Goal: Communication & Community: Answer question/provide support

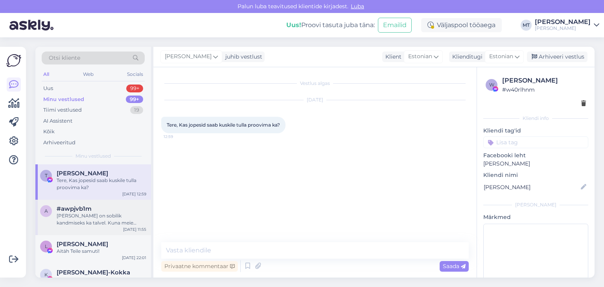
click at [67, 216] on div "[PERSON_NAME] on sobilik kandmiseks ka talvel. Kuna meie tooted on [PERSON_NAME…" at bounding box center [102, 219] width 90 height 14
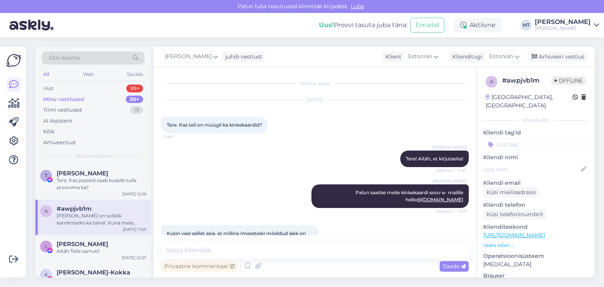
scroll to position [77, 0]
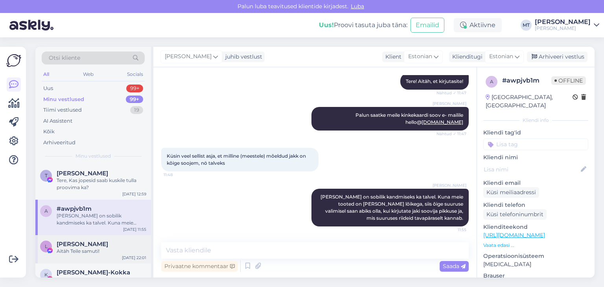
click at [65, 248] on div "Aitäh Teile samuti!" at bounding box center [102, 251] width 90 height 7
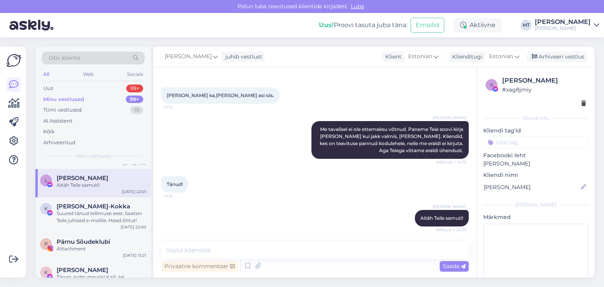
scroll to position [79, 0]
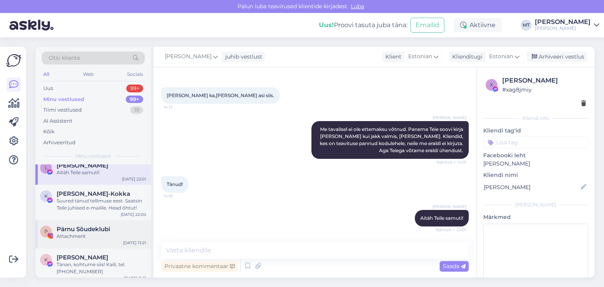
click at [65, 231] on span "Pärnu Sõudeklubi" at bounding box center [83, 229] width 53 height 7
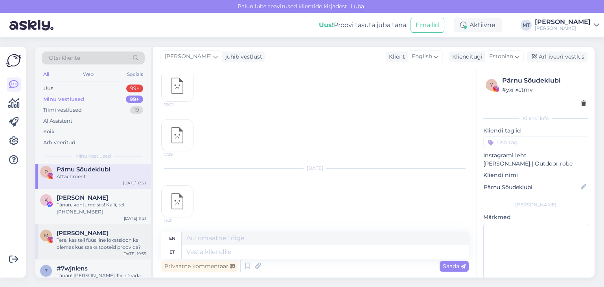
scroll to position [157, 0]
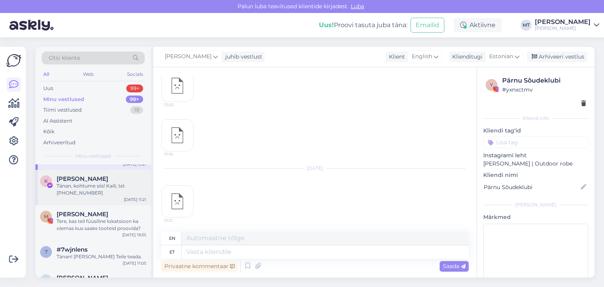
click at [85, 188] on div "Tänan, kohtume siis! Kaili, tel. [PHONE_NUMBER]" at bounding box center [102, 190] width 90 height 14
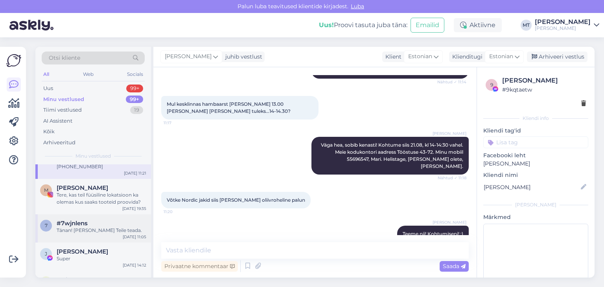
scroll to position [197, 0]
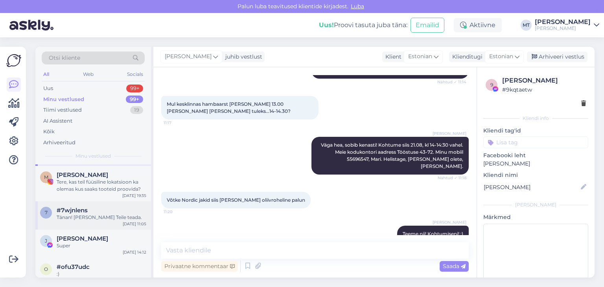
click at [77, 210] on span "#7wjnlens" at bounding box center [72, 210] width 31 height 7
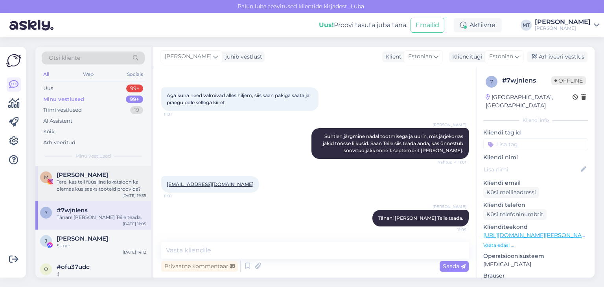
click at [71, 180] on div "Tere, kas teil füüsiline lokatsioon ka olemas kus saaks tooteid proovida?" at bounding box center [102, 186] width 90 height 14
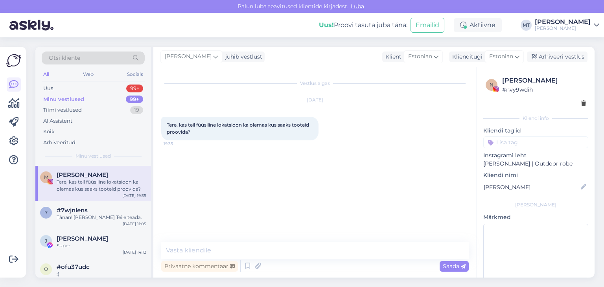
click at [58, 98] on div "Minu vestlused" at bounding box center [63, 100] width 41 height 8
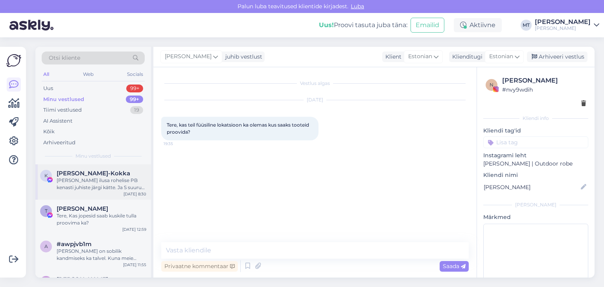
click at [79, 176] on span "[PERSON_NAME]-Kokka" at bounding box center [94, 173] width 74 height 7
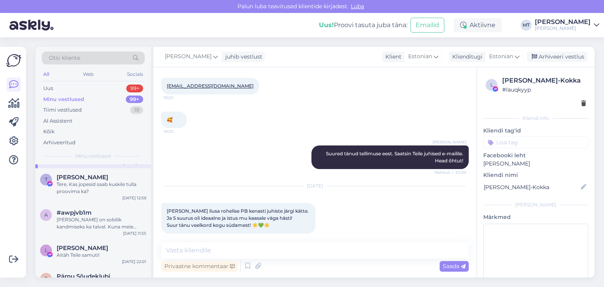
scroll to position [79, 0]
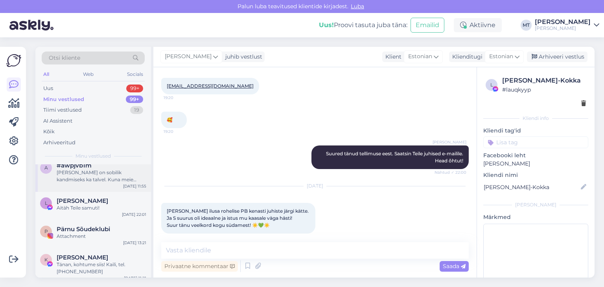
click at [87, 168] on span "#awpjvb1m" at bounding box center [74, 165] width 35 height 7
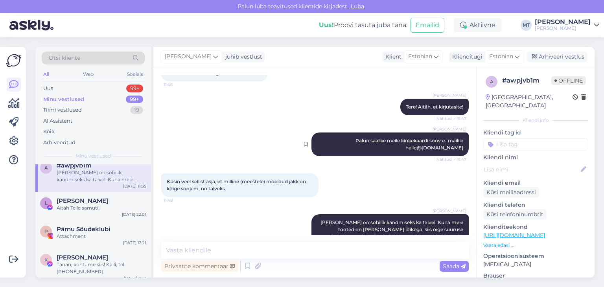
scroll to position [77, 0]
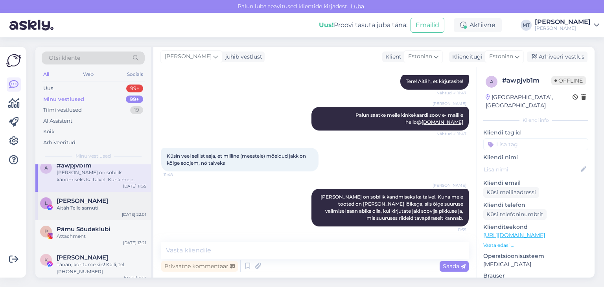
click at [68, 201] on span "[PERSON_NAME]" at bounding box center [83, 200] width 52 height 7
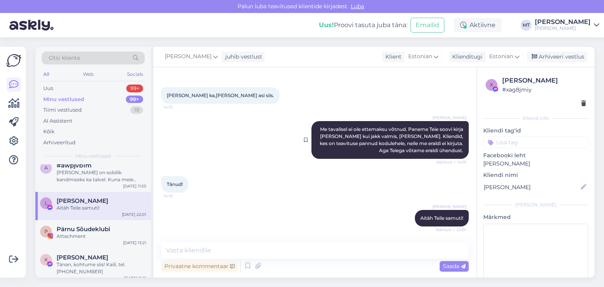
scroll to position [297, 0]
click at [99, 229] on span "Pärnu Sõudeklubi" at bounding box center [83, 229] width 53 height 7
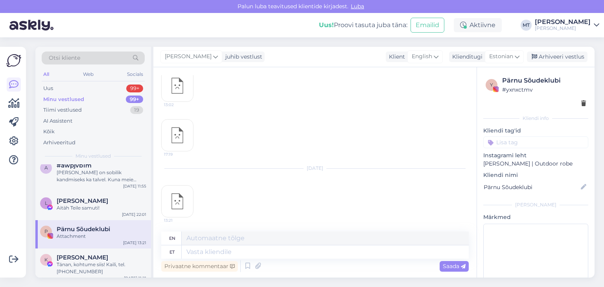
scroll to position [0, 0]
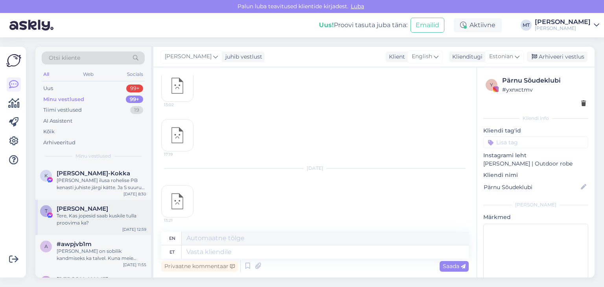
click at [90, 218] on div "Tere, Kas jopesid saab kuskile tulla proovima ka?" at bounding box center [102, 219] width 90 height 14
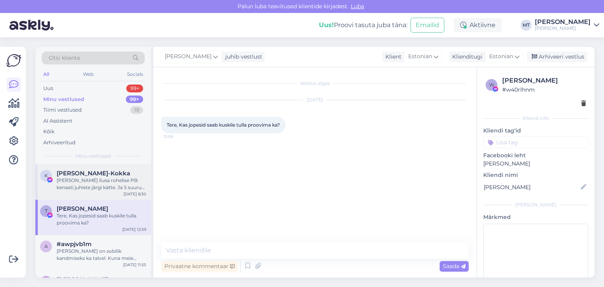
click at [100, 186] on div "[PERSON_NAME] ilusa rohelise PB kenasti juhiste järgi kätte. Ja S suurus oli id…" at bounding box center [102, 184] width 90 height 14
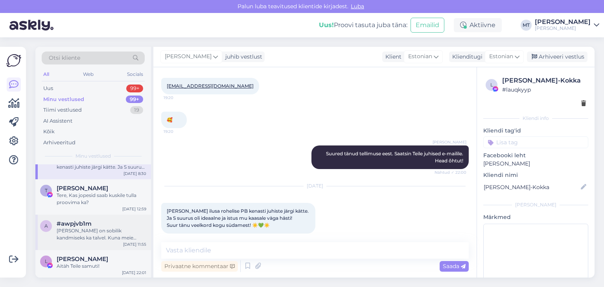
scroll to position [39, 0]
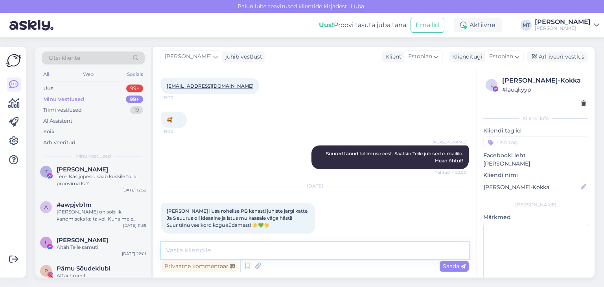
click at [219, 247] on textarea at bounding box center [315, 250] width 308 height 17
click at [265, 251] on textarea "Tere, [PERSON_NAME]! Rõõm kuulda, et kõi sujus kenasti." at bounding box center [315, 250] width 308 height 17
click at [318, 251] on textarea "Tere, [PERSON_NAME]! Rõõm kuulda, et kõik sujus kenasti." at bounding box center [315, 250] width 308 height 17
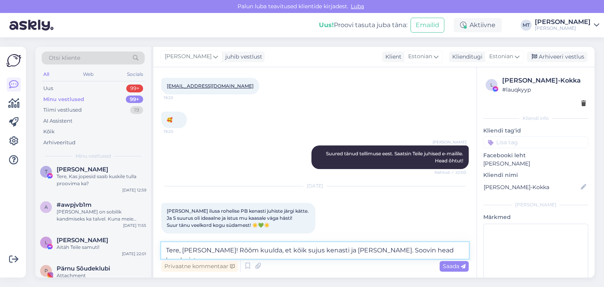
click at [378, 249] on textarea "Tere, [PERSON_NAME]! Rõõm kuulda, et kõik sujus kenasti ja [PERSON_NAME]. Soovi…" at bounding box center [315, 250] width 308 height 17
click at [434, 252] on textarea "Tere, [PERSON_NAME]! Rõõm kuulda, et kõik sujus kenasti ja [PERSON_NAME]. Soovi…" at bounding box center [315, 250] width 308 height 17
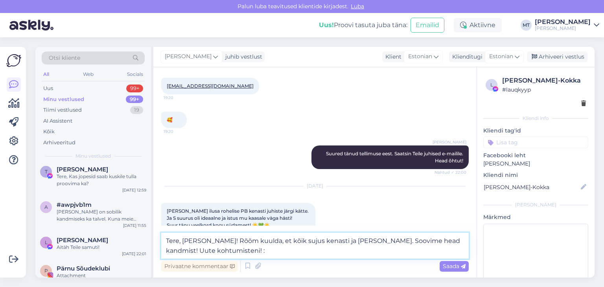
type textarea "Tere, [PERSON_NAME]! Rõõm kuulda, et kõik sujus kenasti ja [PERSON_NAME]. Soovi…"
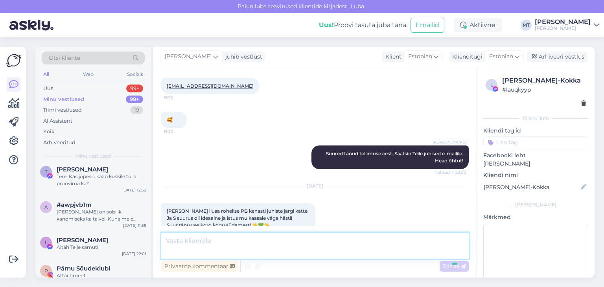
scroll to position [399, 0]
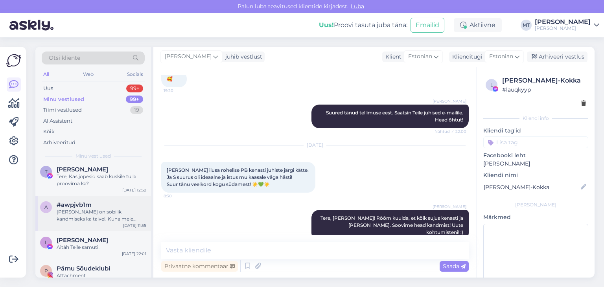
click at [76, 211] on div "[PERSON_NAME] on sobilik kandmiseks ka talvel. Kuna meie tooted on [PERSON_NAME…" at bounding box center [102, 215] width 90 height 14
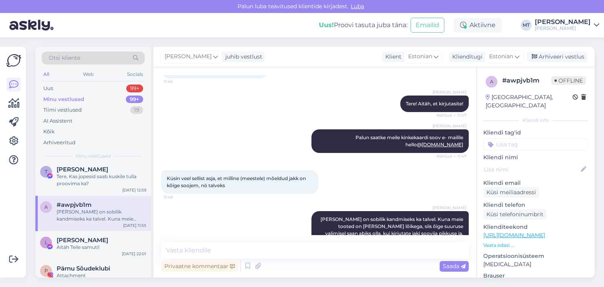
scroll to position [77, 0]
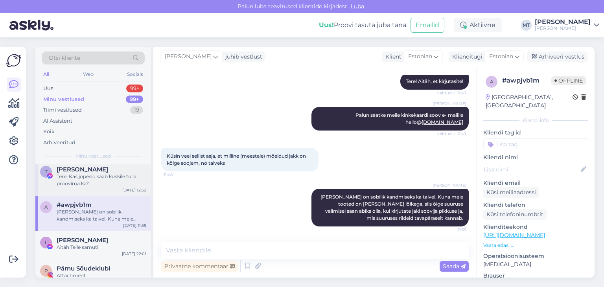
click at [72, 175] on div "Tere, Kas jopesid saab kuskile tulla proovima ka?" at bounding box center [102, 180] width 90 height 14
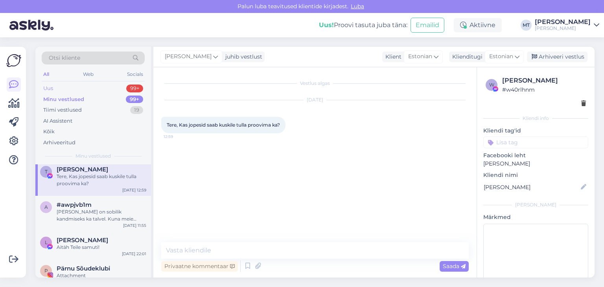
click at [46, 86] on div "Uus" at bounding box center [48, 89] width 10 height 8
